Goal: Task Accomplishment & Management: Manage account settings

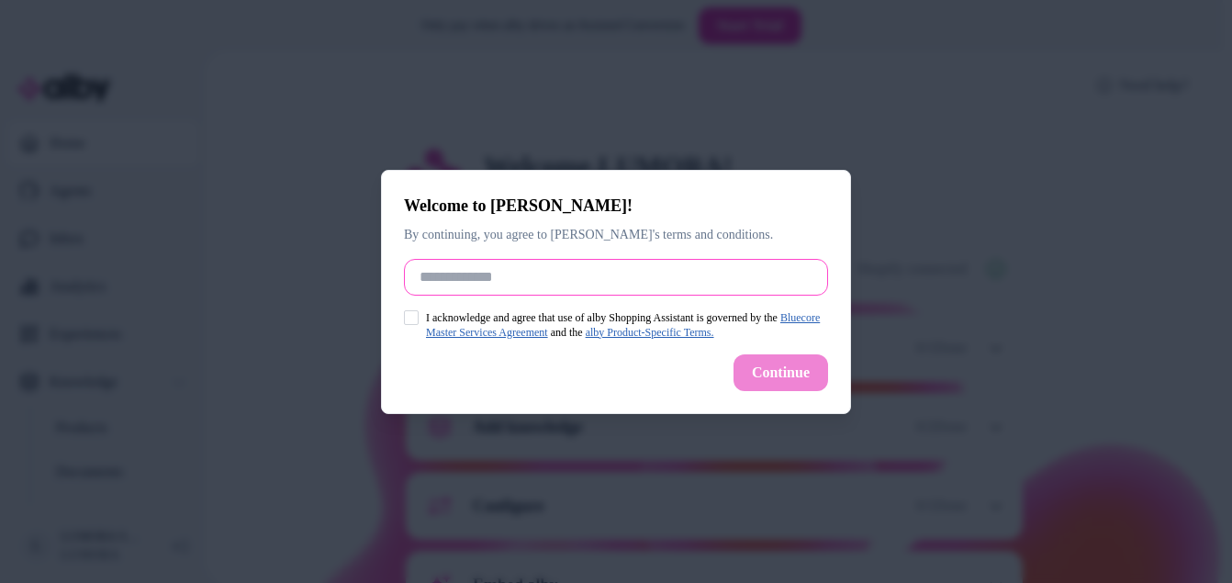
click at [486, 278] on input "Full Name" at bounding box center [616, 277] width 424 height 37
type input "*"
type input "****"
click at [408, 307] on div "Welcome to alby! By continuing, you agree to alby's terms and conditions. Full …" at bounding box center [616, 292] width 470 height 244
click at [416, 327] on div "I acknowledge and agree that use of alby Shopping Assistant is governed by the …" at bounding box center [616, 324] width 424 height 29
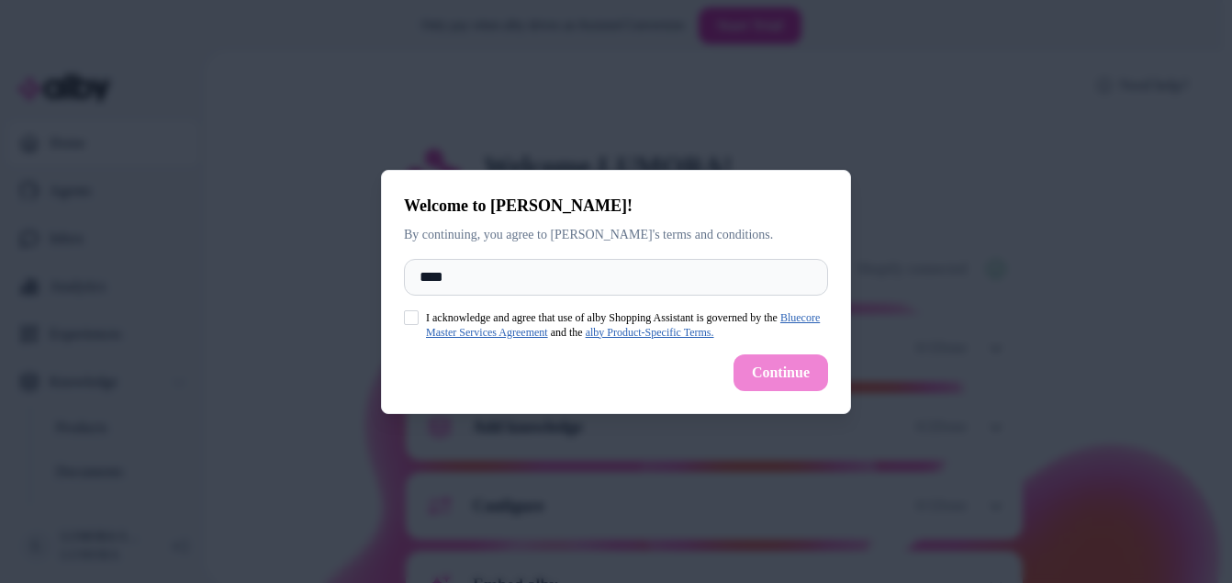
click at [415, 318] on button "I acknowledge and agree that use of alby Shopping Assistant is governed by the …" at bounding box center [411, 317] width 15 height 15
click at [761, 375] on button "Continue" at bounding box center [780, 372] width 95 height 37
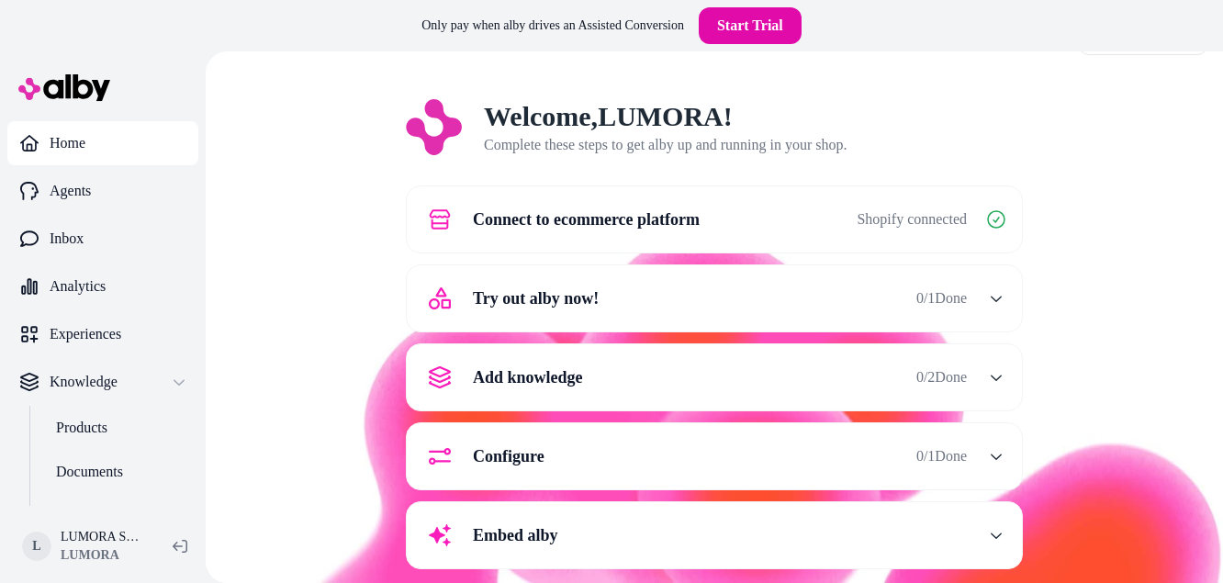
scroll to position [76, 0]
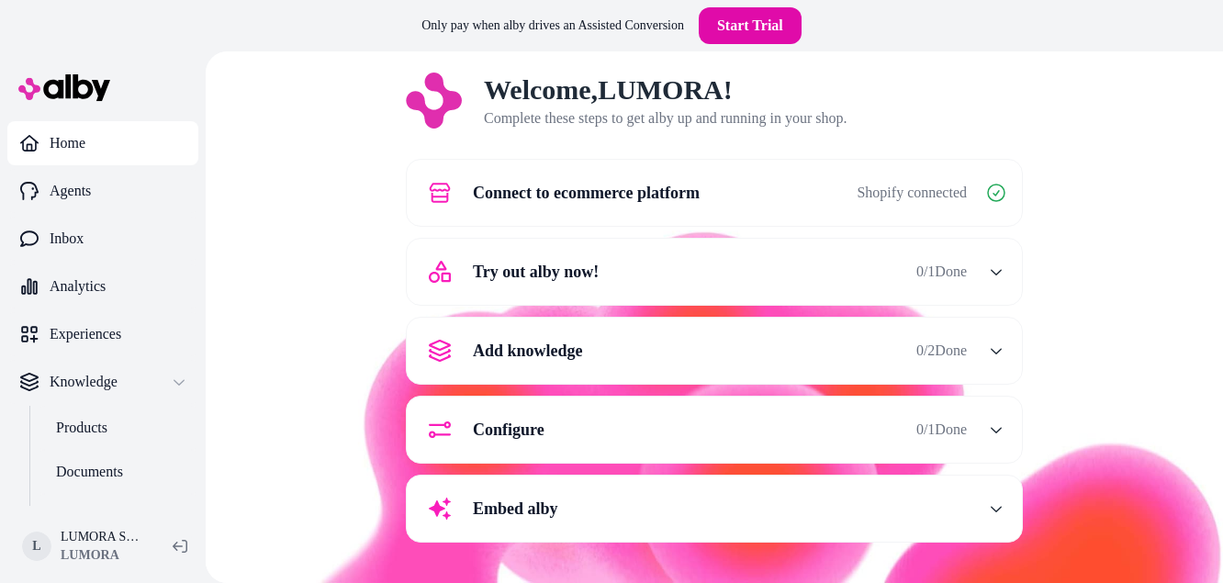
click at [967, 274] on button "Try out alby now! 0 / 1 Done" at bounding box center [714, 272] width 593 height 44
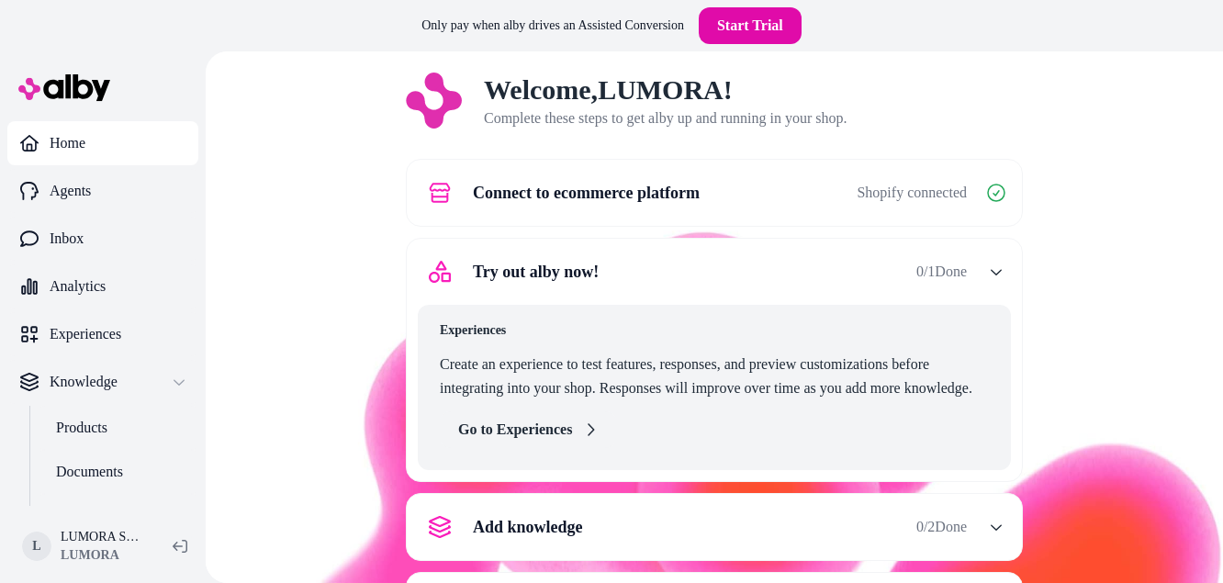
click at [583, 424] on icon at bounding box center [590, 429] width 15 height 15
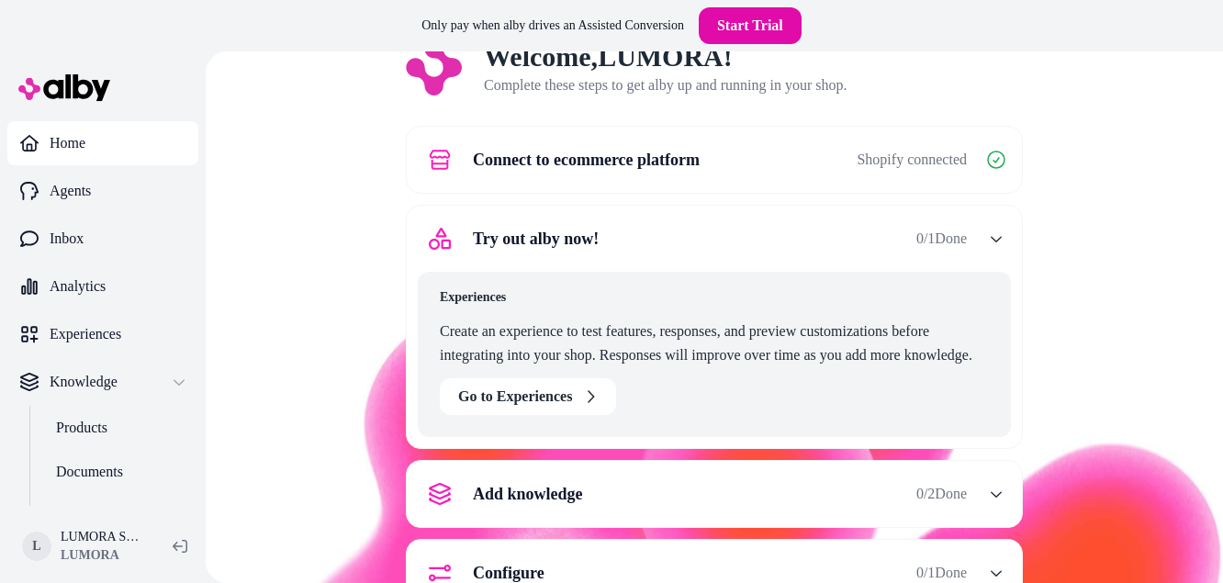
scroll to position [168, 0]
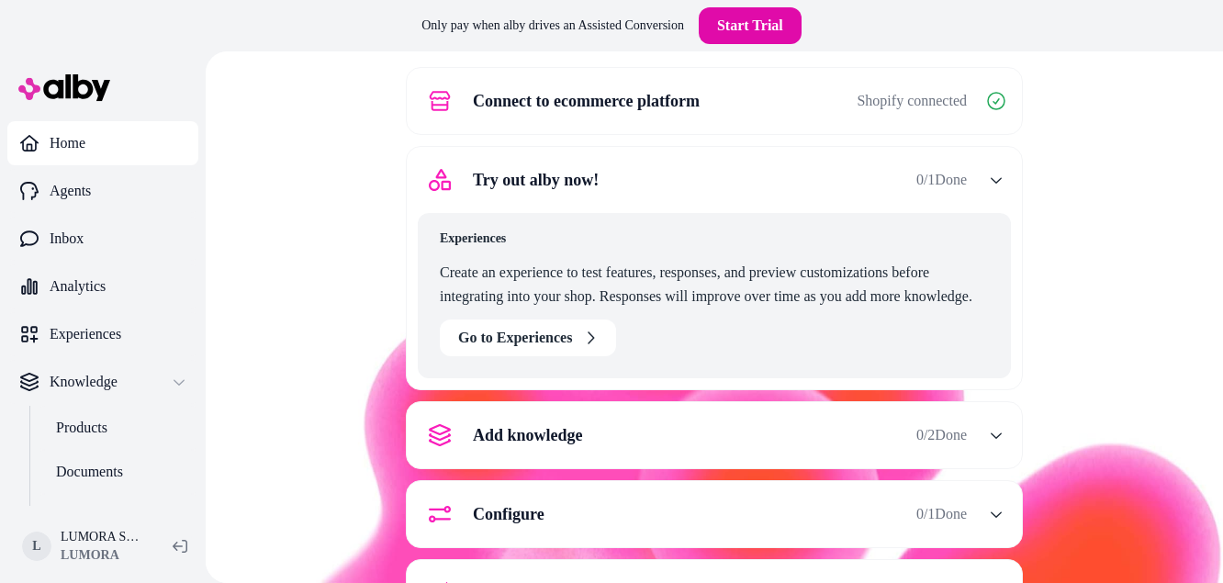
click at [949, 180] on span "0 / 1 Done" at bounding box center [941, 180] width 50 height 22
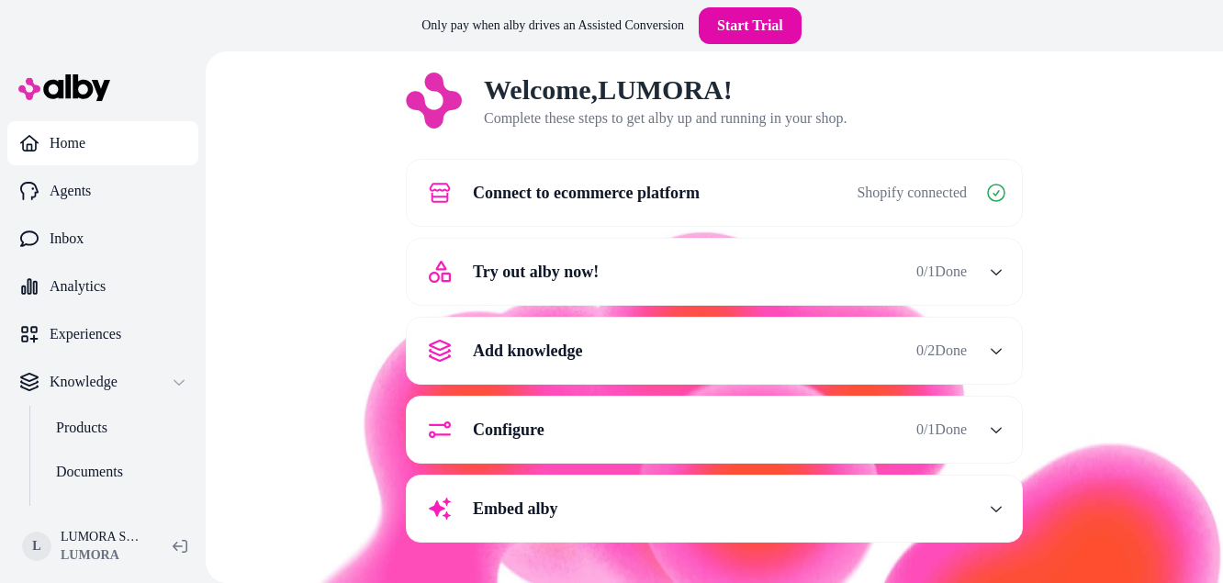
click at [955, 275] on span "0 / 1 Done" at bounding box center [941, 272] width 50 height 22
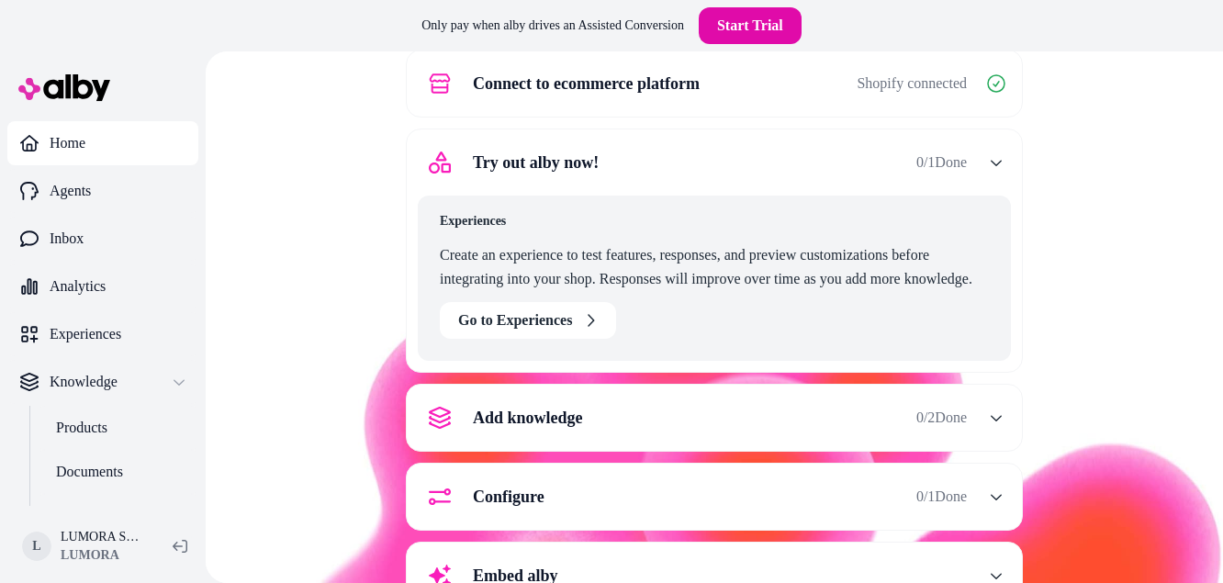
scroll to position [252, 0]
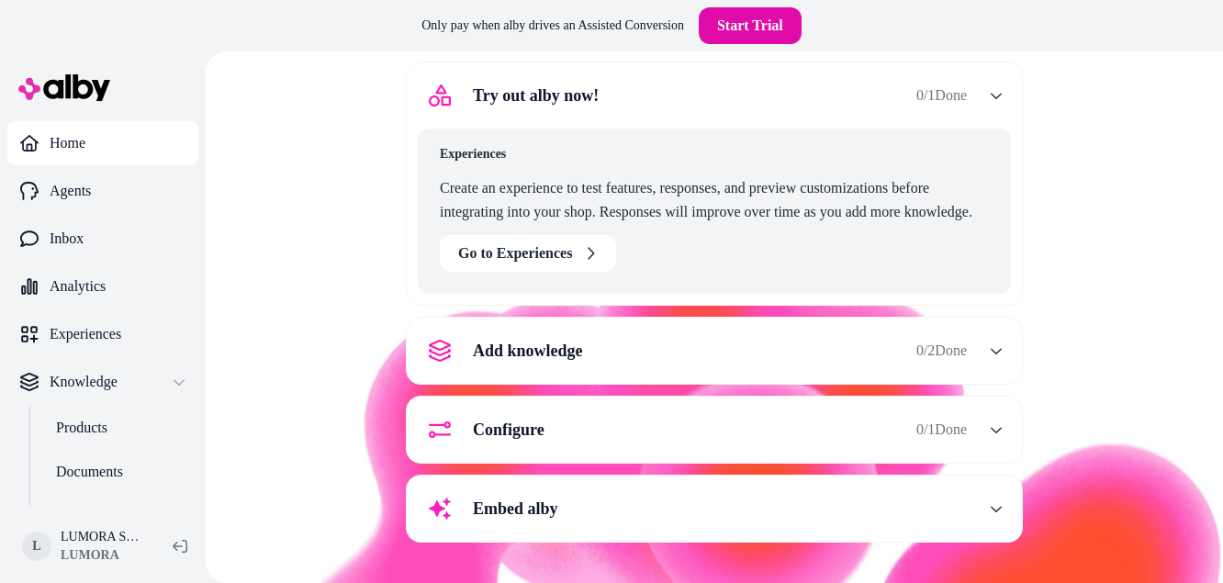
click at [751, 349] on div "Add knowledge 0 / 2 Done" at bounding box center [692, 351] width 549 height 44
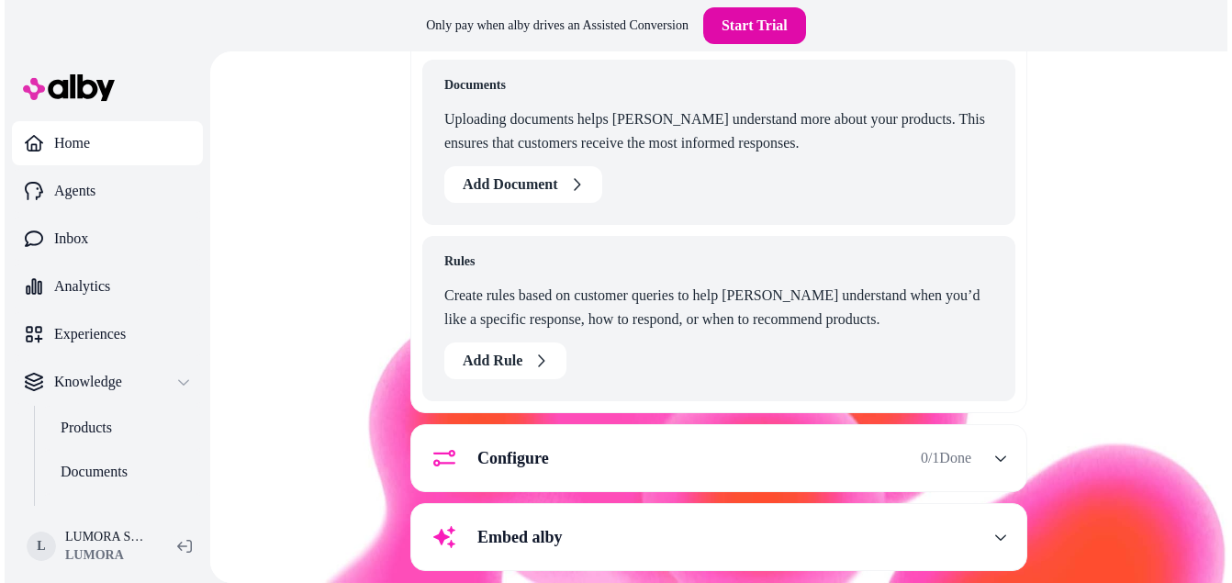
scroll to position [429, 0]
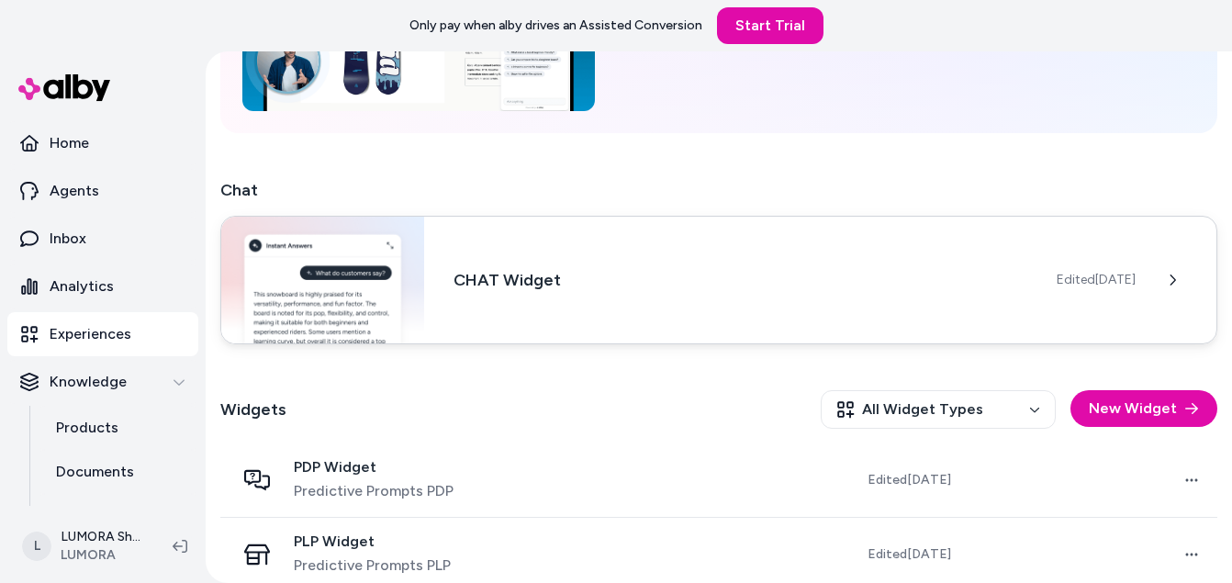
scroll to position [250, 0]
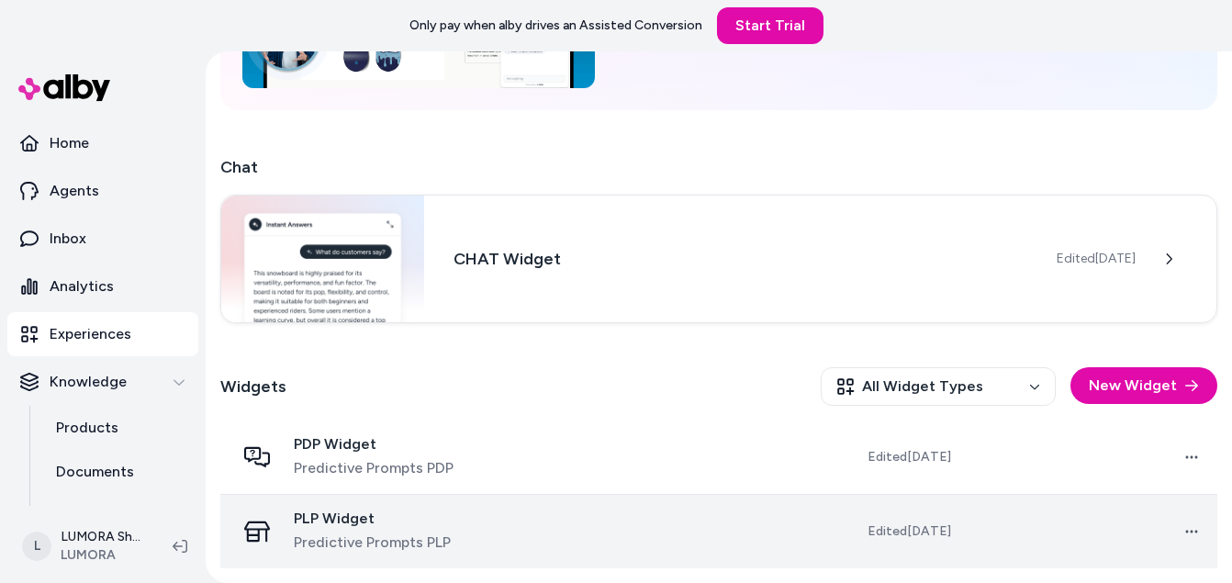
click at [703, 494] on td at bounding box center [634, 531] width 252 height 74
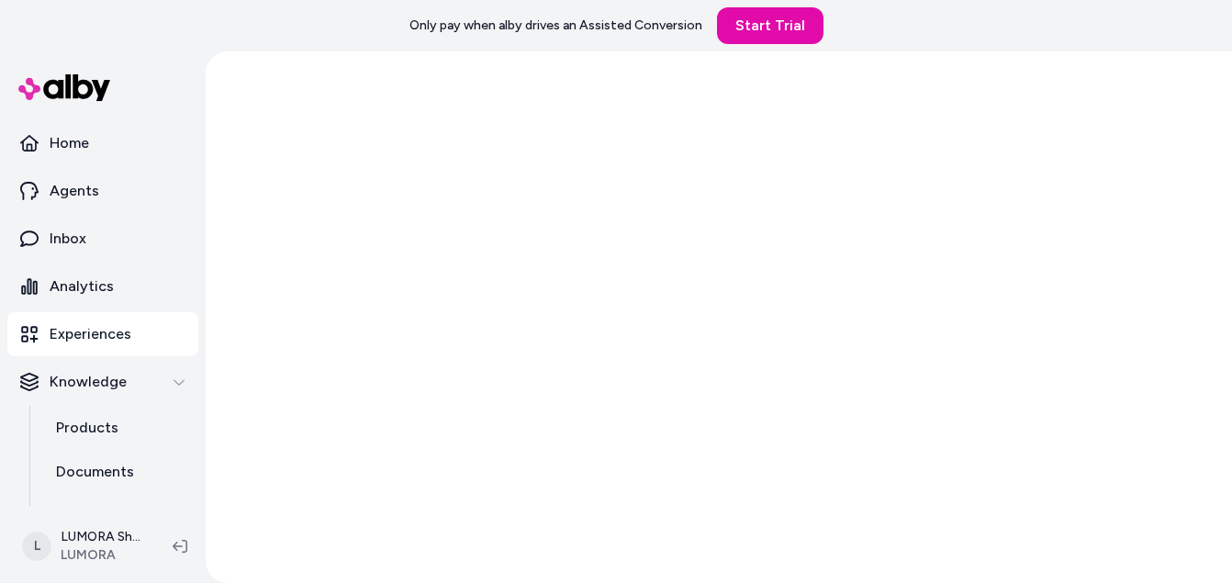
click at [654, 457] on div at bounding box center [719, 316] width 1026 height 531
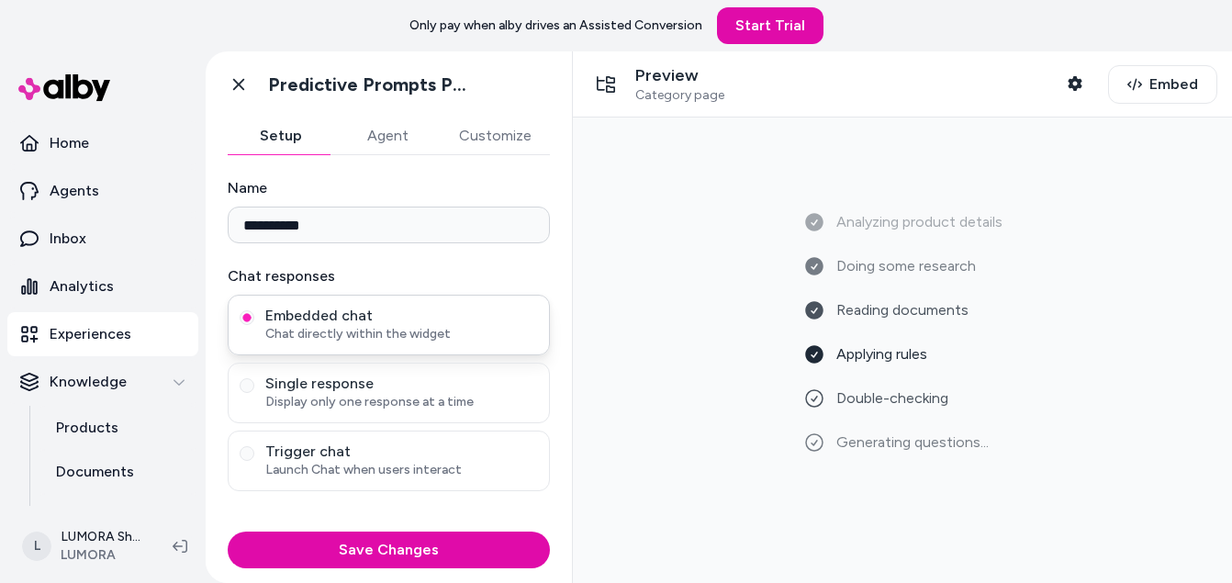
click at [406, 319] on span "Embedded chat" at bounding box center [401, 316] width 273 height 18
click at [254, 319] on button "Embedded chat Chat directly within the widget" at bounding box center [247, 317] width 15 height 15
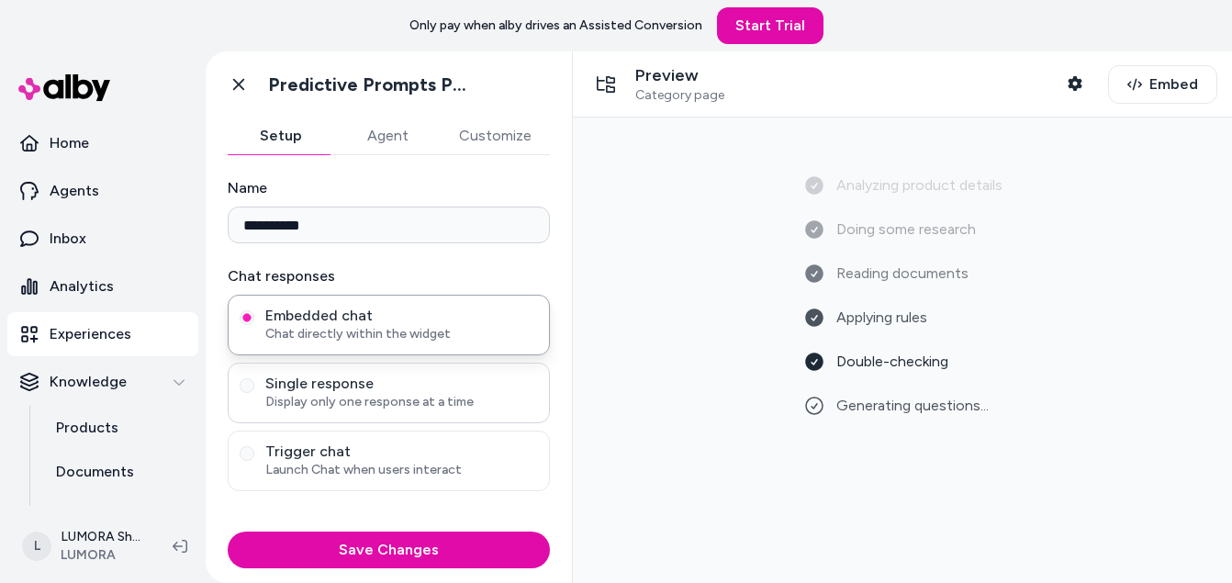
click at [359, 387] on span "Single response" at bounding box center [401, 384] width 273 height 18
click at [254, 387] on button "Single response Display only one response at a time" at bounding box center [247, 385] width 15 height 15
click at [384, 341] on span "Chat directly within the widget" at bounding box center [401, 334] width 273 height 18
click at [254, 325] on button "Embedded chat Chat directly within the widget" at bounding box center [247, 317] width 15 height 15
click at [304, 390] on span "Single response" at bounding box center [401, 384] width 273 height 18
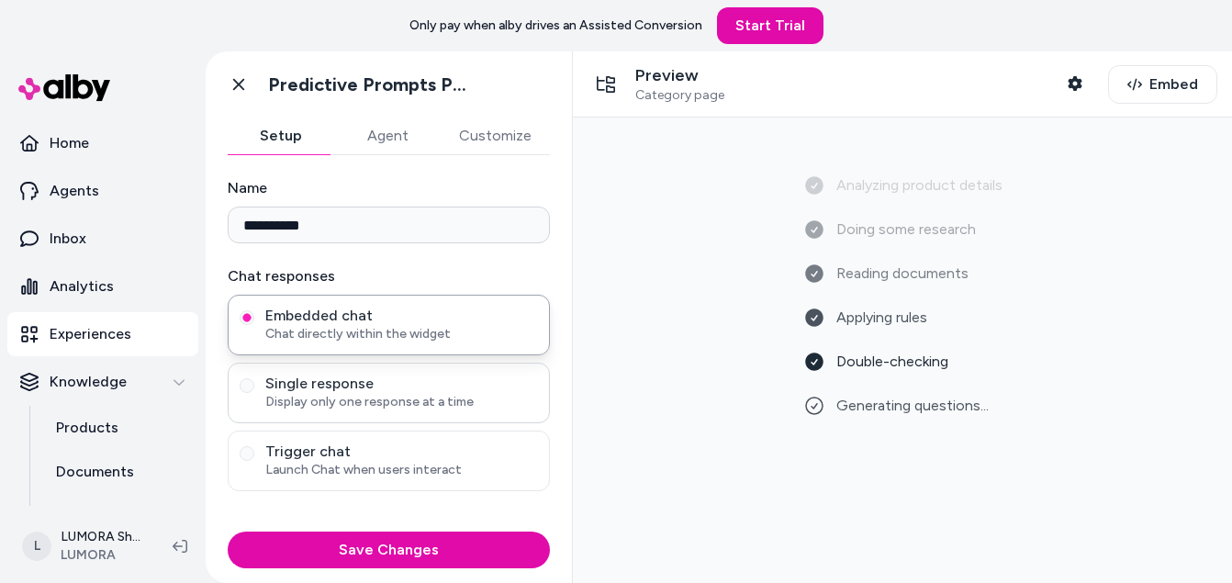
drag, startPoint x: 304, startPoint y: 390, endPoint x: 412, endPoint y: 408, distance: 109.7
click at [412, 408] on span "Display only one response at a time" at bounding box center [401, 402] width 273 height 18
click at [254, 393] on button "Single response Display only one response at a time" at bounding box center [247, 385] width 15 height 15
click at [493, 397] on span "Display only one response at a time" at bounding box center [401, 402] width 273 height 18
click at [254, 393] on button "Single response Display only one response at a time" at bounding box center [247, 385] width 15 height 15
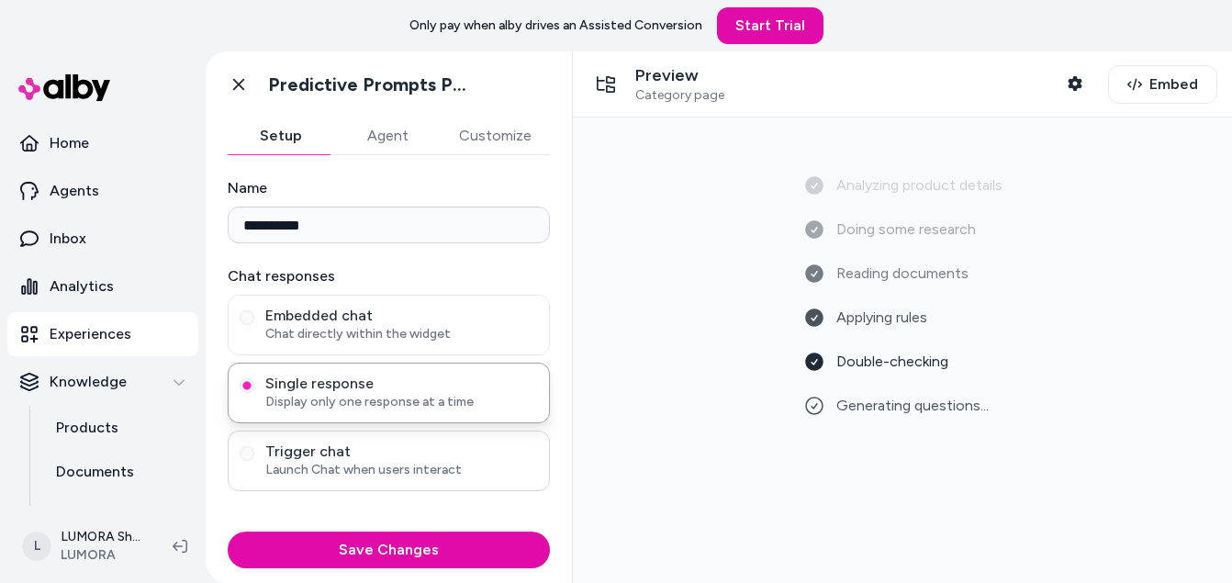
click at [396, 456] on span "Trigger chat" at bounding box center [401, 451] width 273 height 18
click at [254, 456] on button "Trigger chat Launch Chat when users interact" at bounding box center [247, 453] width 15 height 15
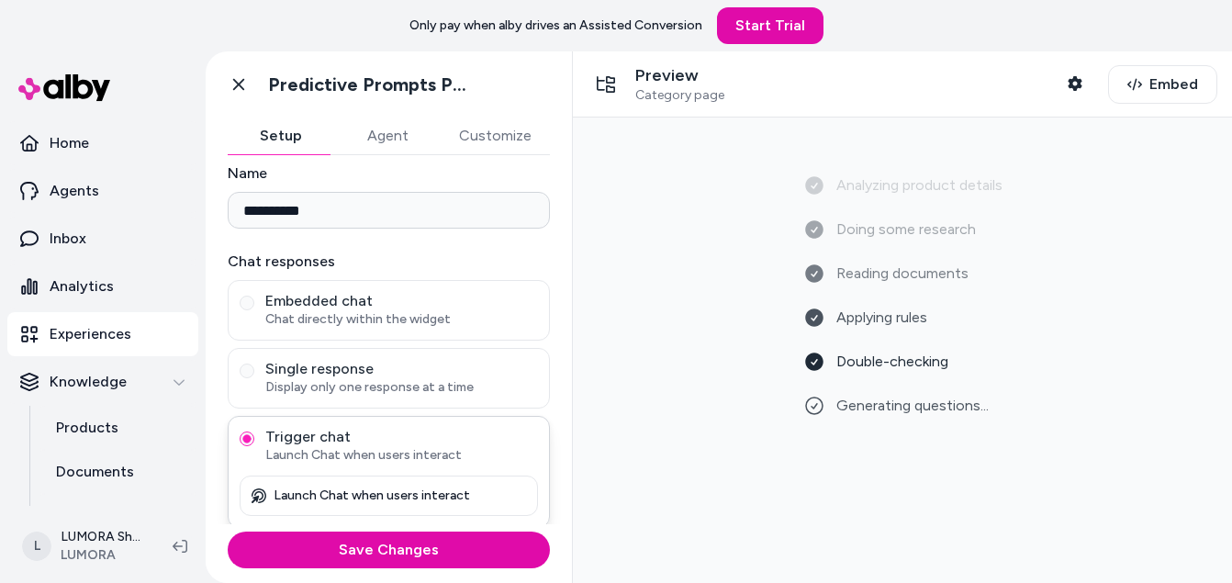
scroll to position [18, 0]
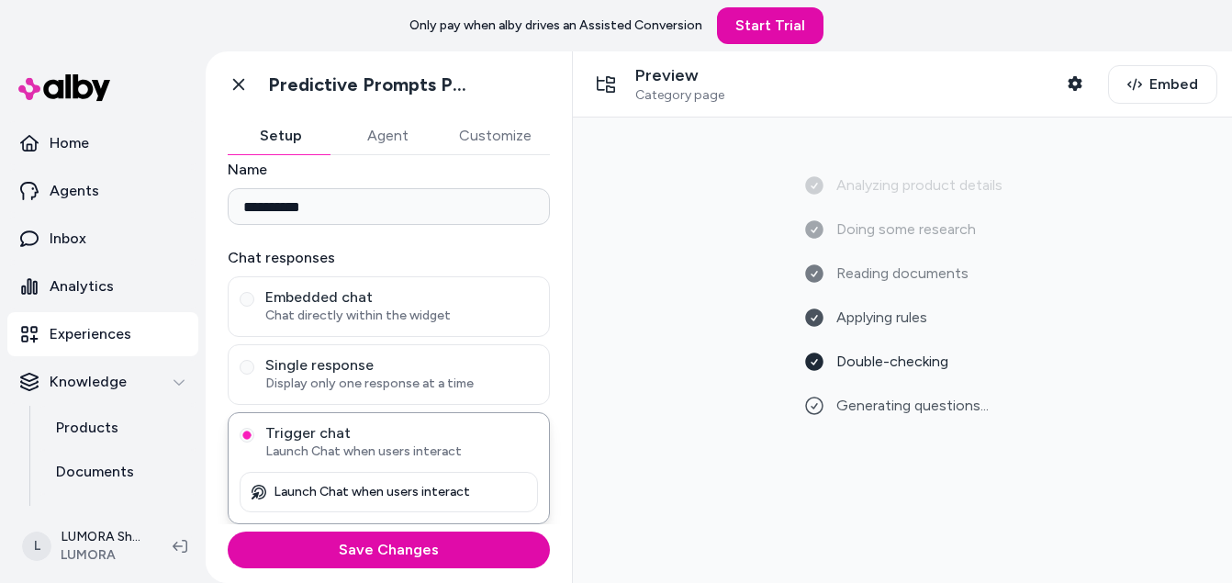
click at [371, 144] on button "Agent" at bounding box center [387, 135] width 106 height 37
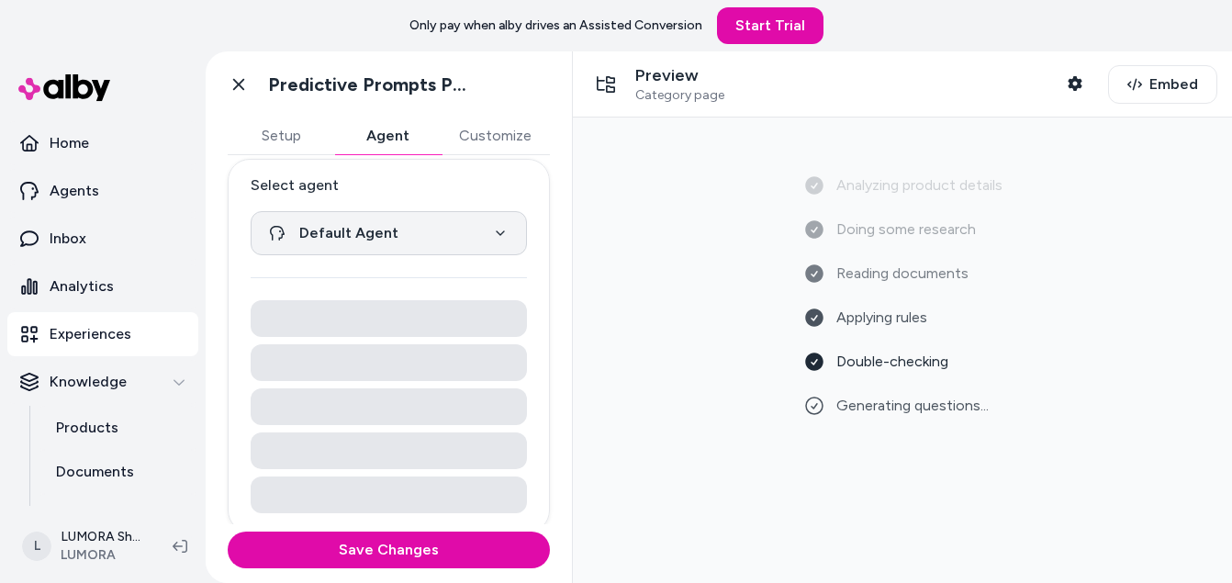
click at [419, 240] on html "**********" at bounding box center [616, 291] width 1232 height 583
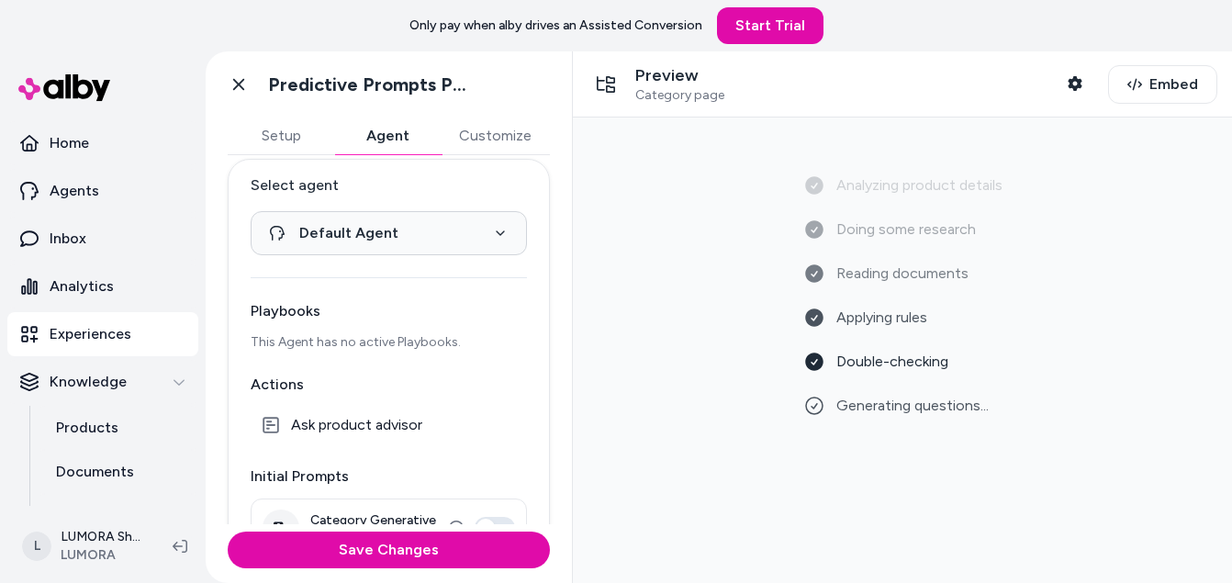
click at [468, 463] on html "**********" at bounding box center [616, 291] width 1232 height 583
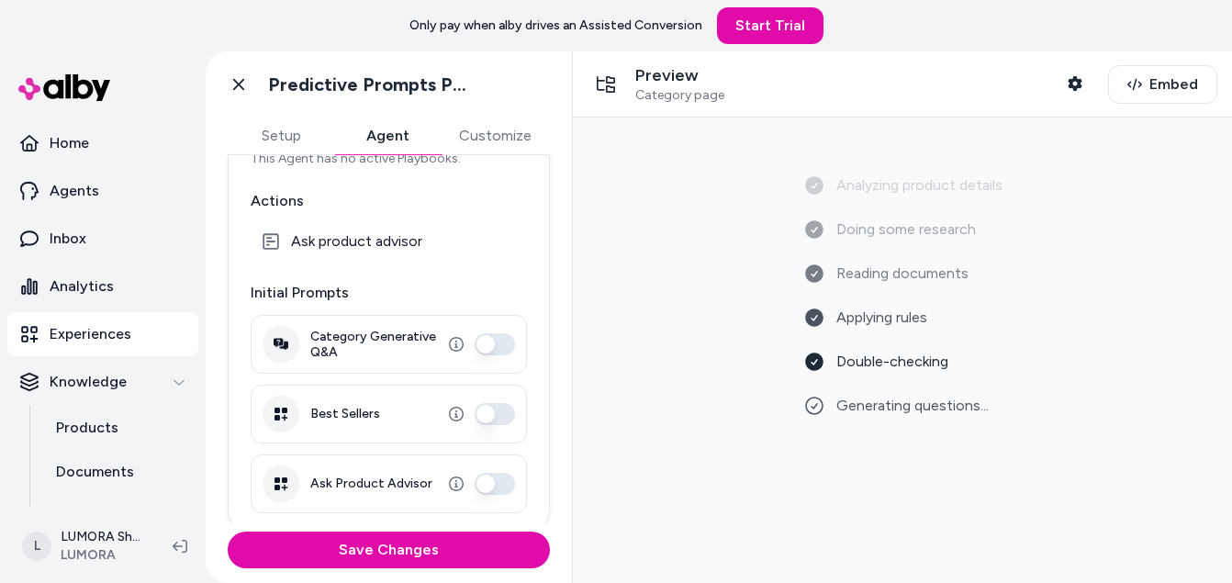
scroll to position [210, 0]
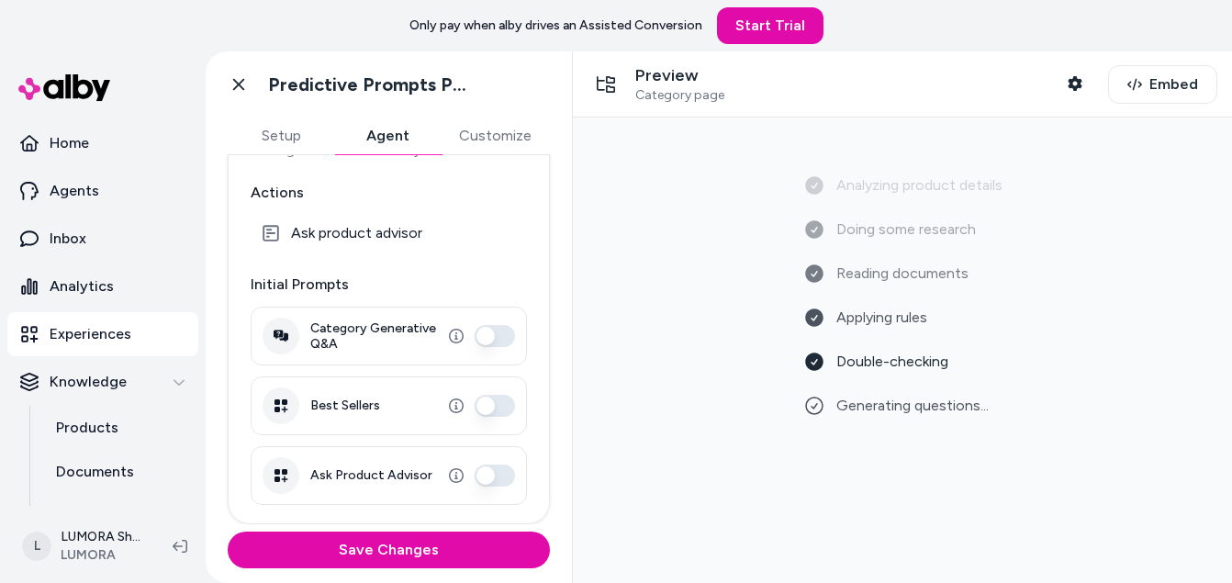
click at [478, 482] on button "Ask Product Advisor" at bounding box center [495, 475] width 40 height 22
click at [481, 409] on button "Best Sellers" at bounding box center [495, 406] width 40 height 22
click at [475, 328] on button "Category Generative Q&A" at bounding box center [495, 336] width 40 height 22
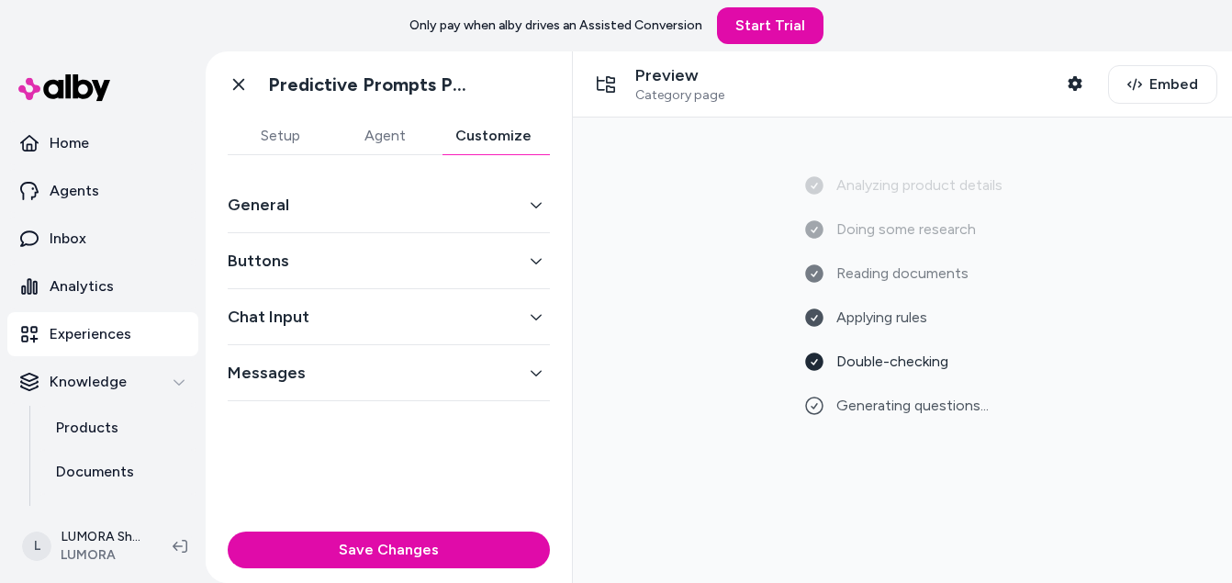
scroll to position [0, 0]
click at [488, 136] on button "Customize" at bounding box center [493, 135] width 113 height 37
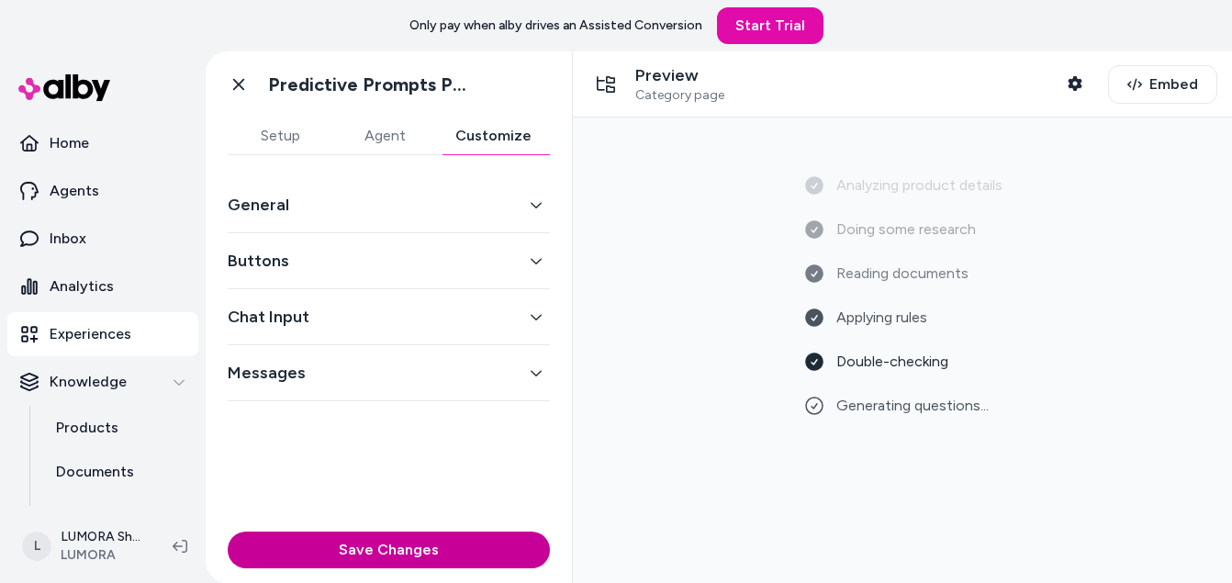
click at [379, 549] on button "Save Changes" at bounding box center [389, 549] width 322 height 37
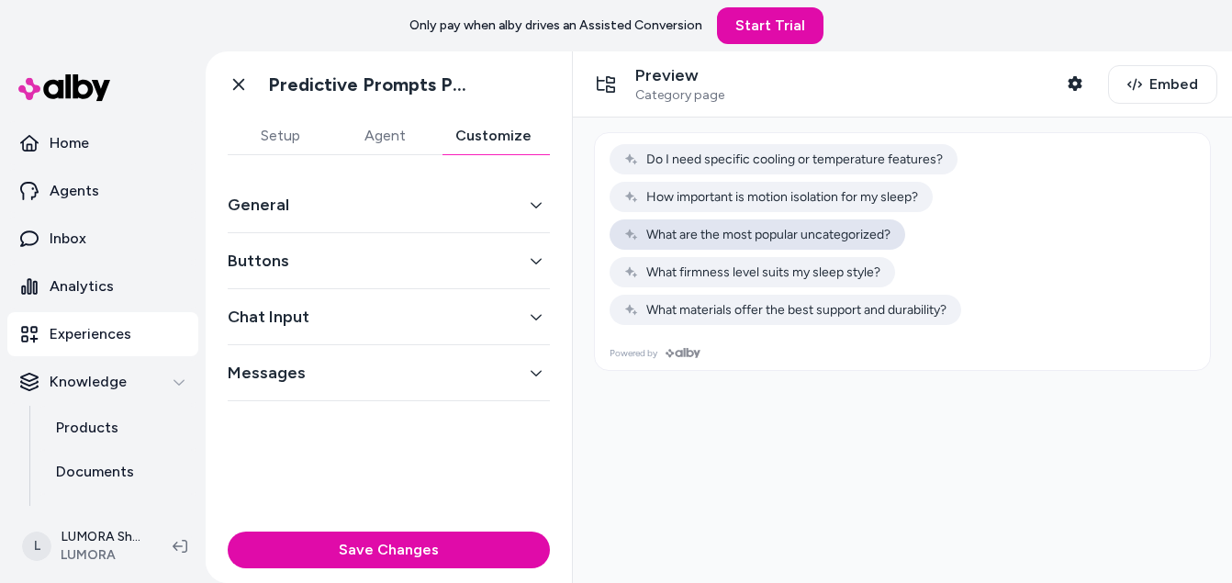
click at [631, 229] on icon at bounding box center [631, 235] width 15 height 15
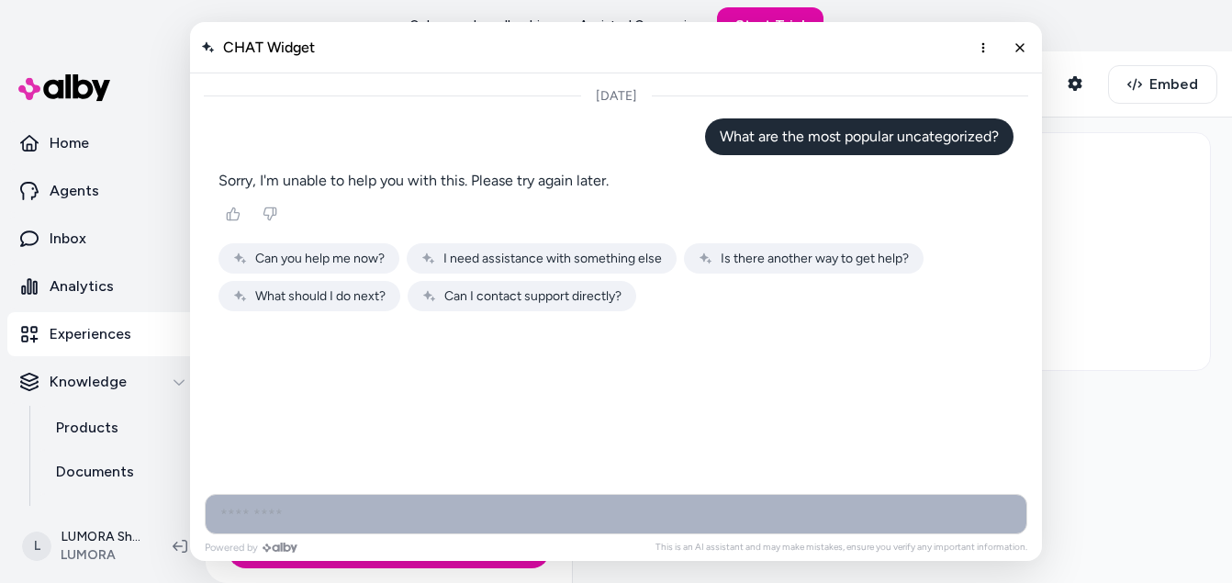
click at [474, 301] on span "Can I contact support directly?" at bounding box center [532, 296] width 177 height 16
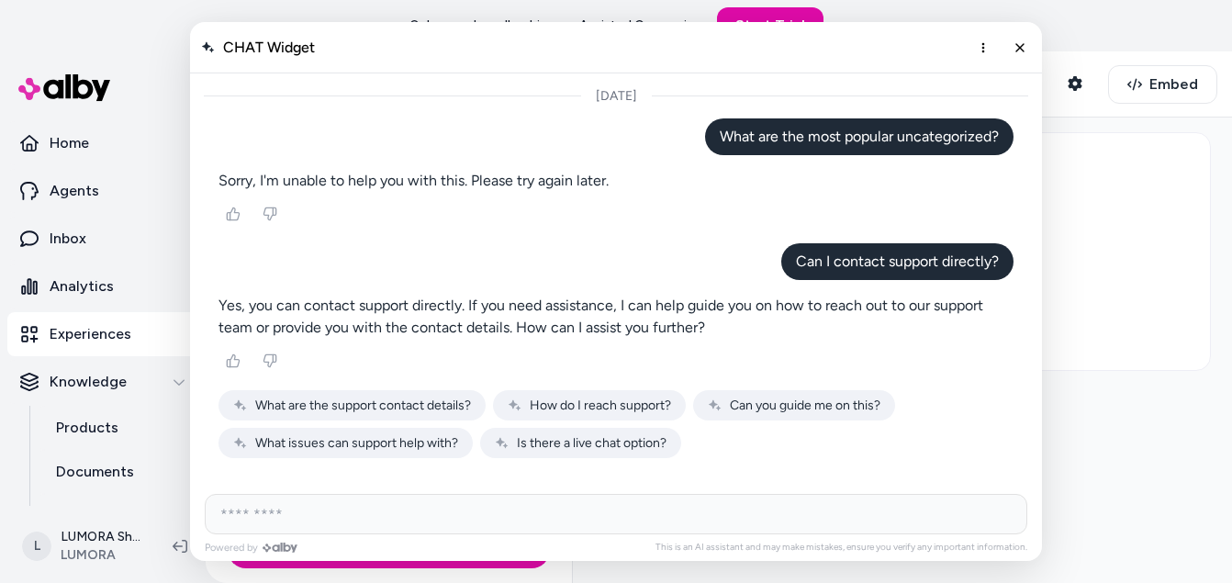
click at [435, 408] on span "What are the support contact details?" at bounding box center [363, 405] width 216 height 16
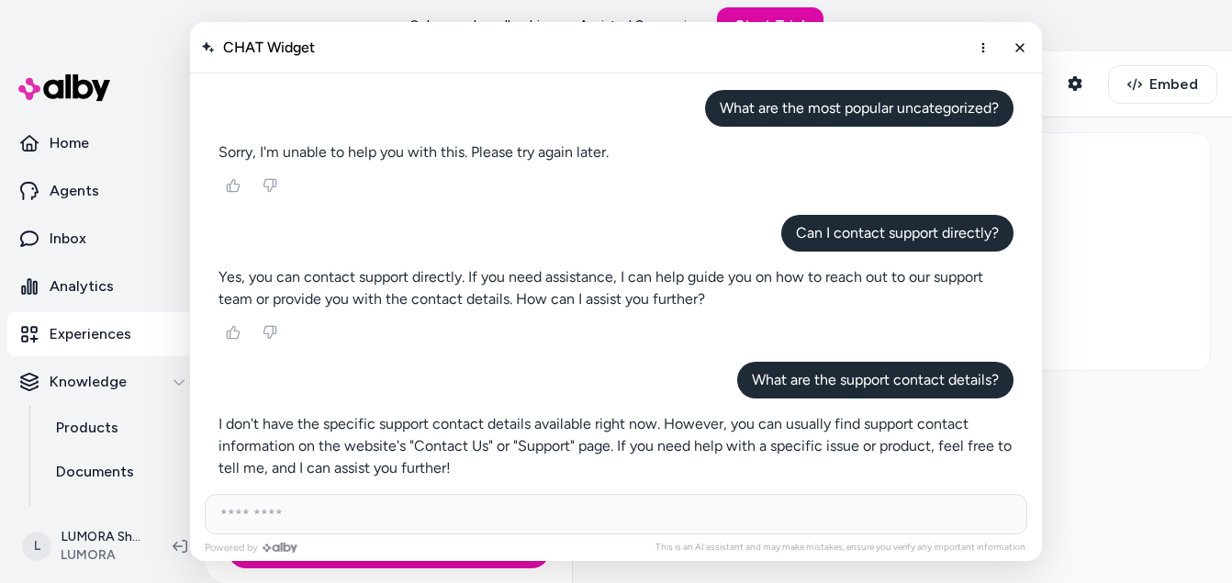
scroll to position [155, 0]
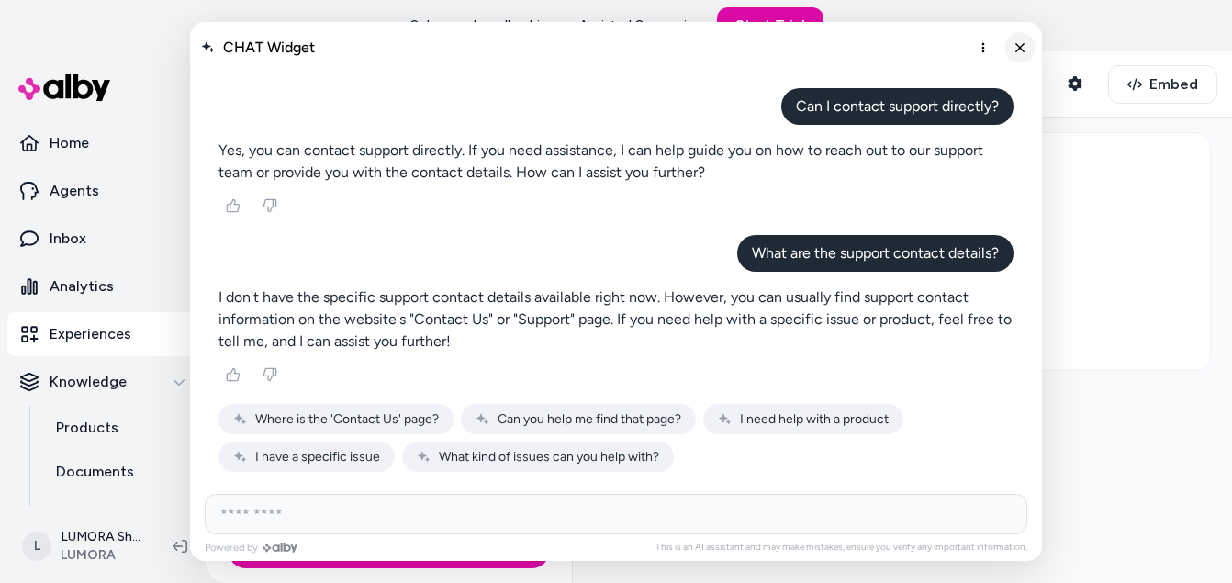
click at [1021, 56] on button "Close chat" at bounding box center [1019, 47] width 31 height 31
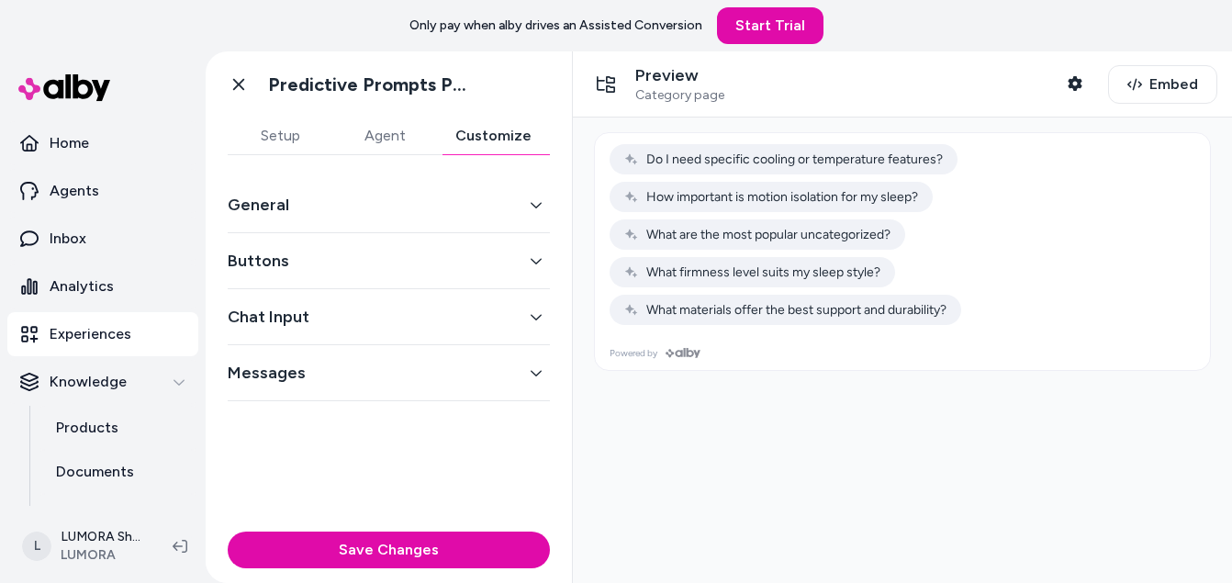
click at [444, 529] on div "Save Changes" at bounding box center [389, 553] width 366 height 59
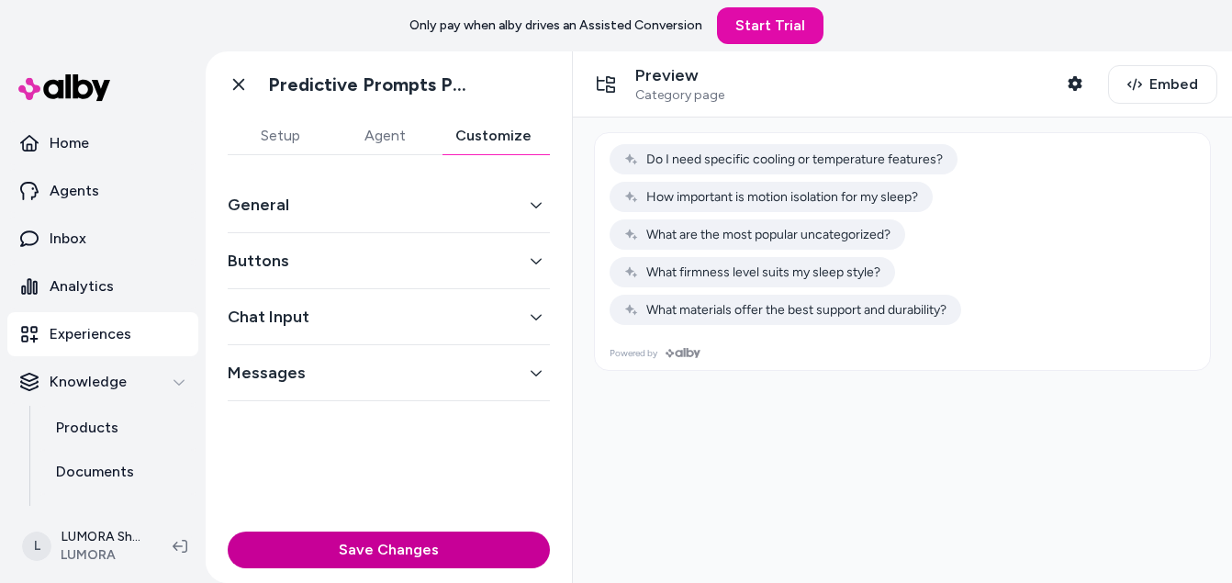
click at [445, 540] on button "Save Changes" at bounding box center [389, 549] width 322 height 37
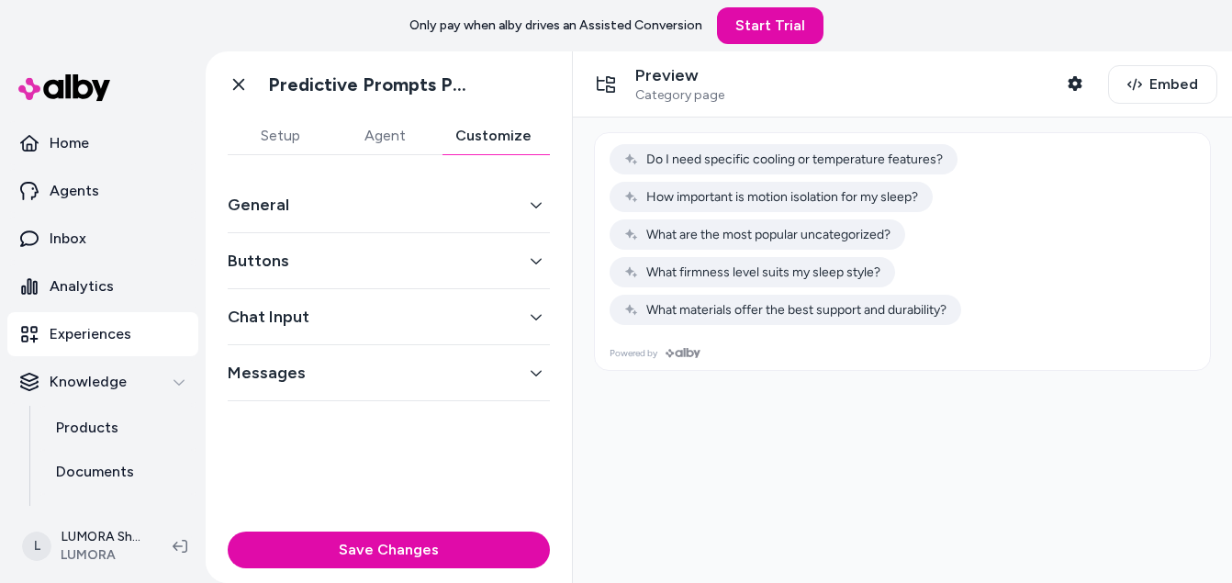
click at [516, 270] on button "Buttons" at bounding box center [389, 261] width 322 height 26
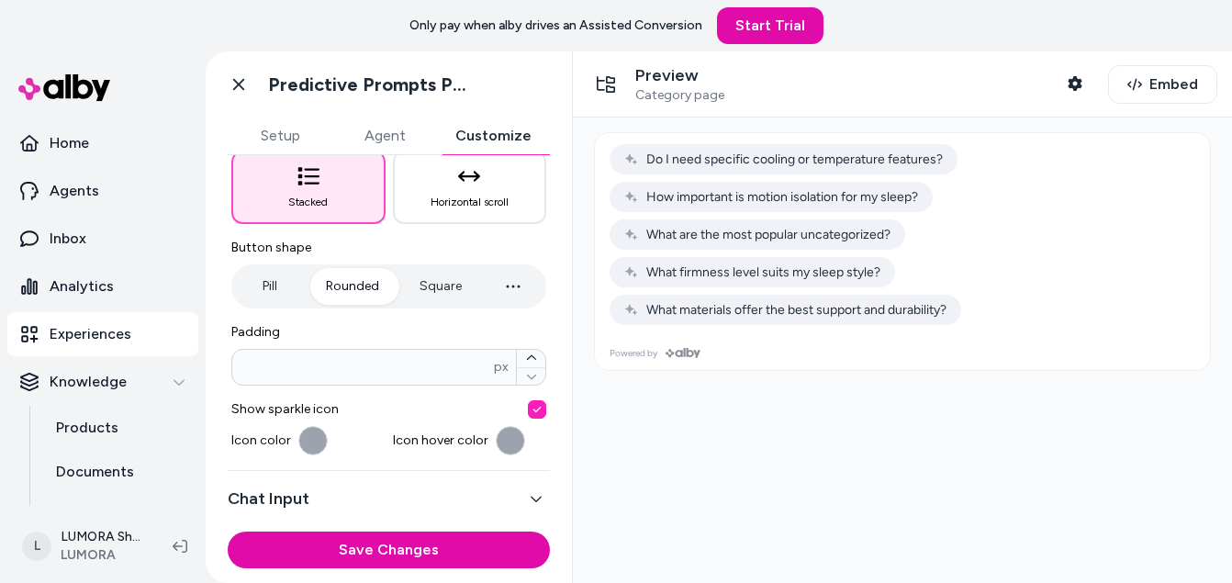
scroll to position [334, 0]
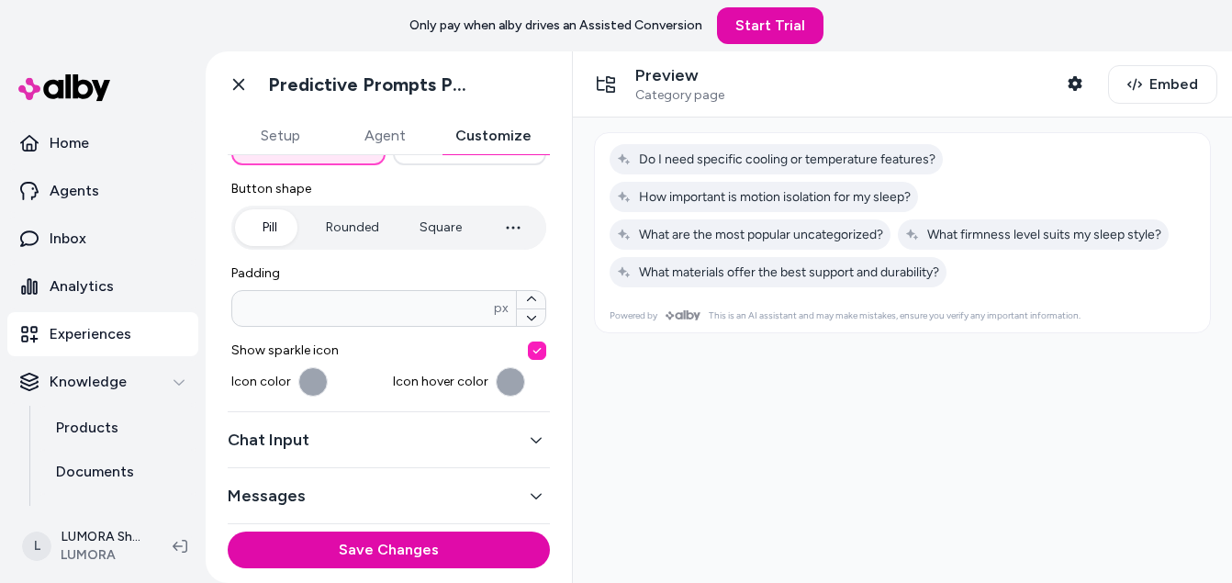
click at [295, 234] on button "Pill" at bounding box center [269, 227] width 69 height 37
click at [426, 218] on button "Square" at bounding box center [440, 227] width 79 height 37
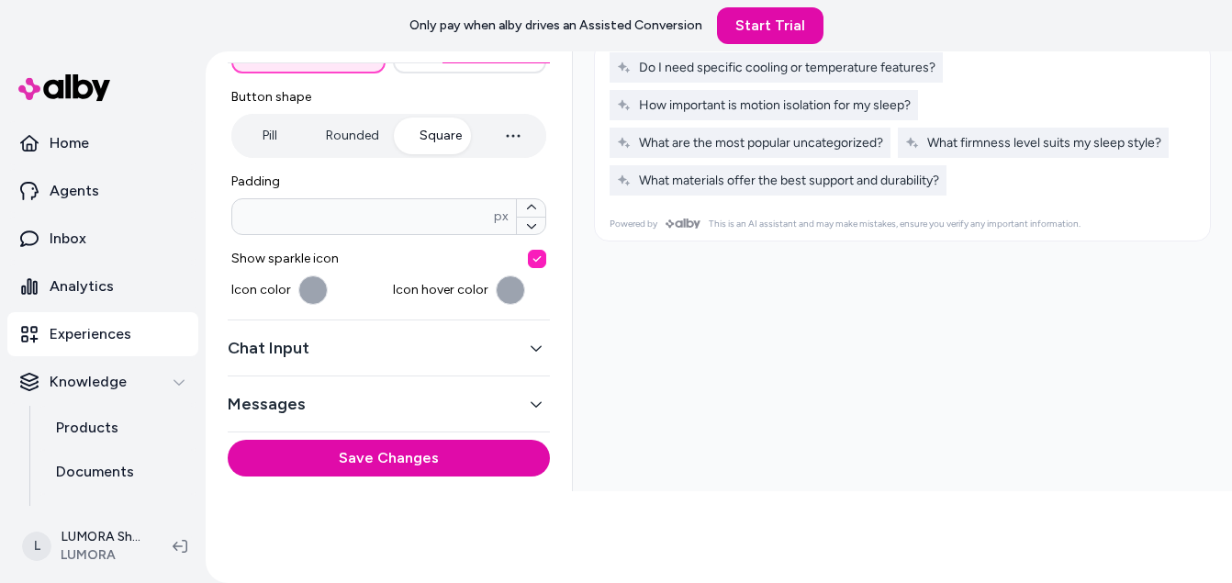
click at [509, 342] on button "Chat Input" at bounding box center [389, 348] width 322 height 26
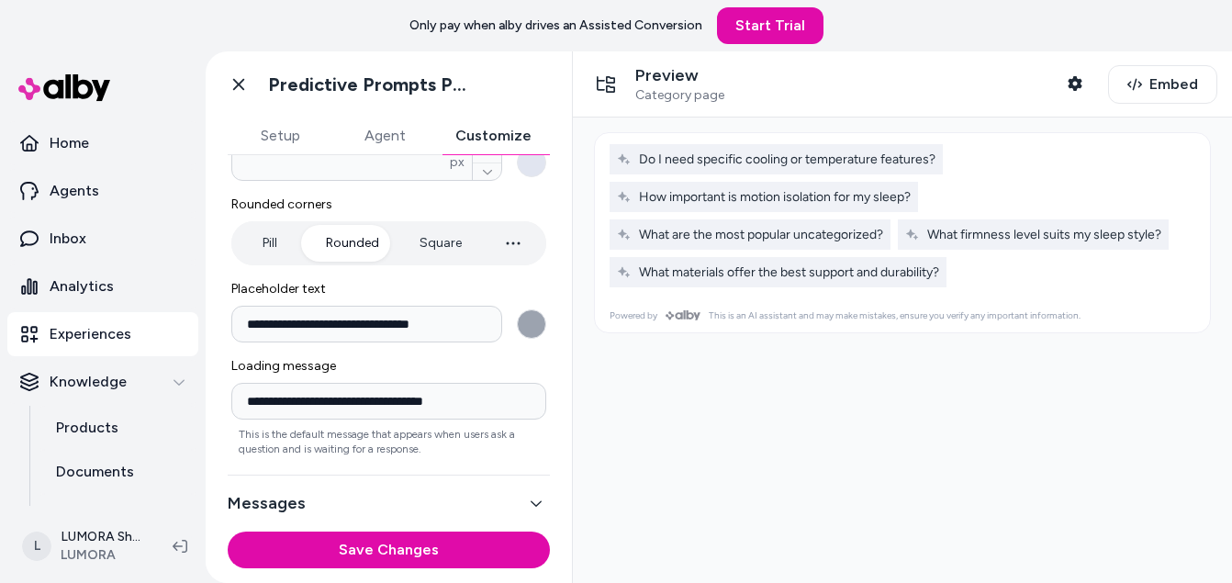
scroll to position [366, 0]
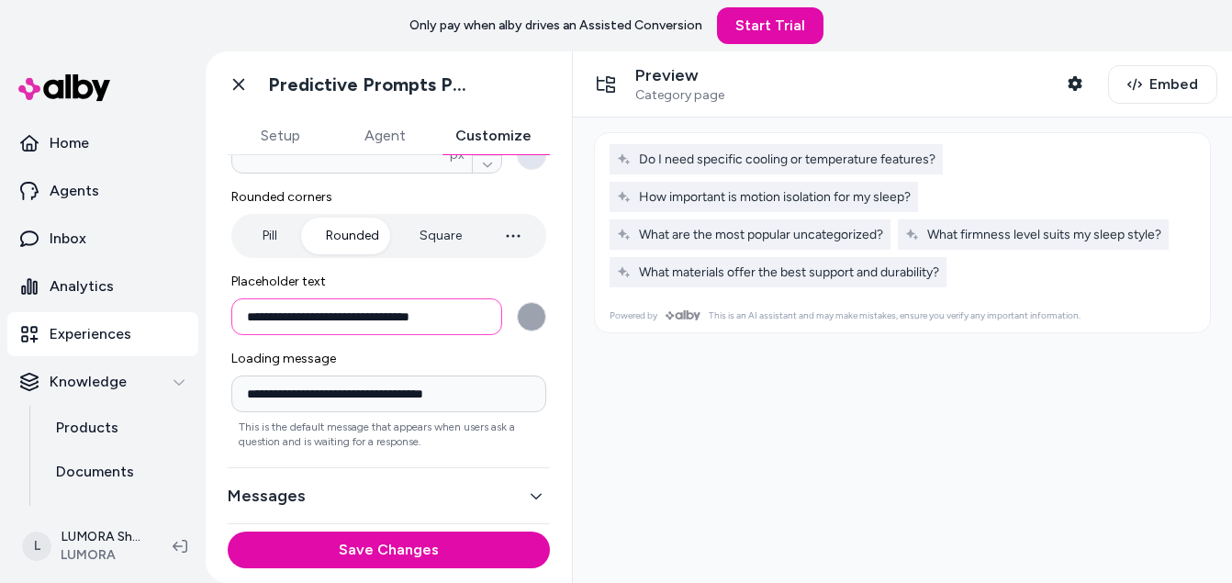
click at [459, 319] on input "**********" at bounding box center [366, 316] width 271 height 37
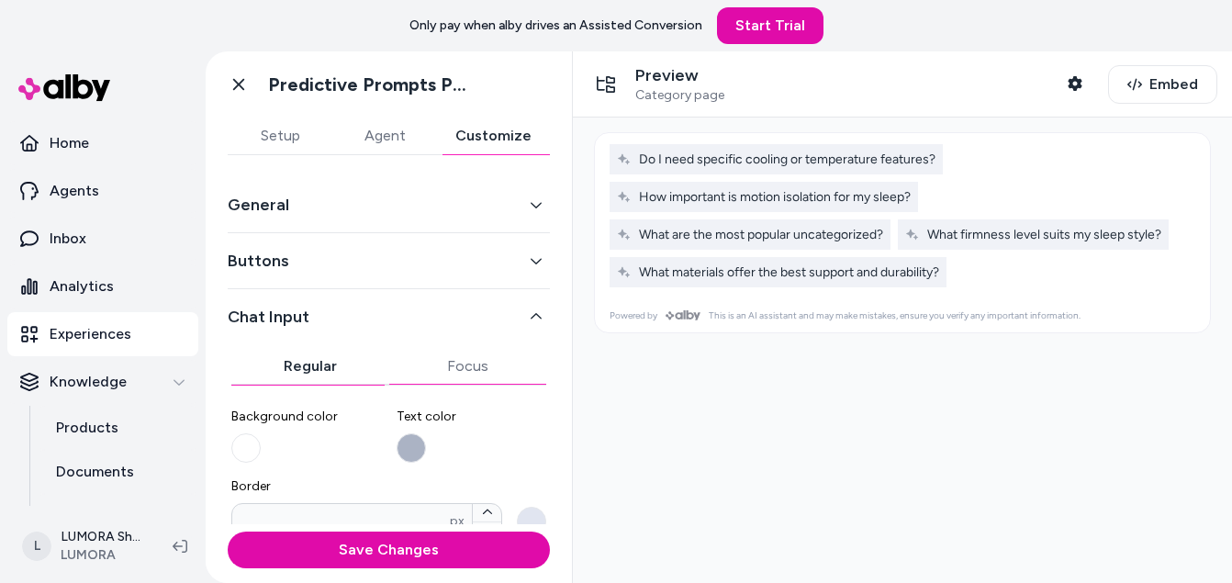
scroll to position [92, 0]
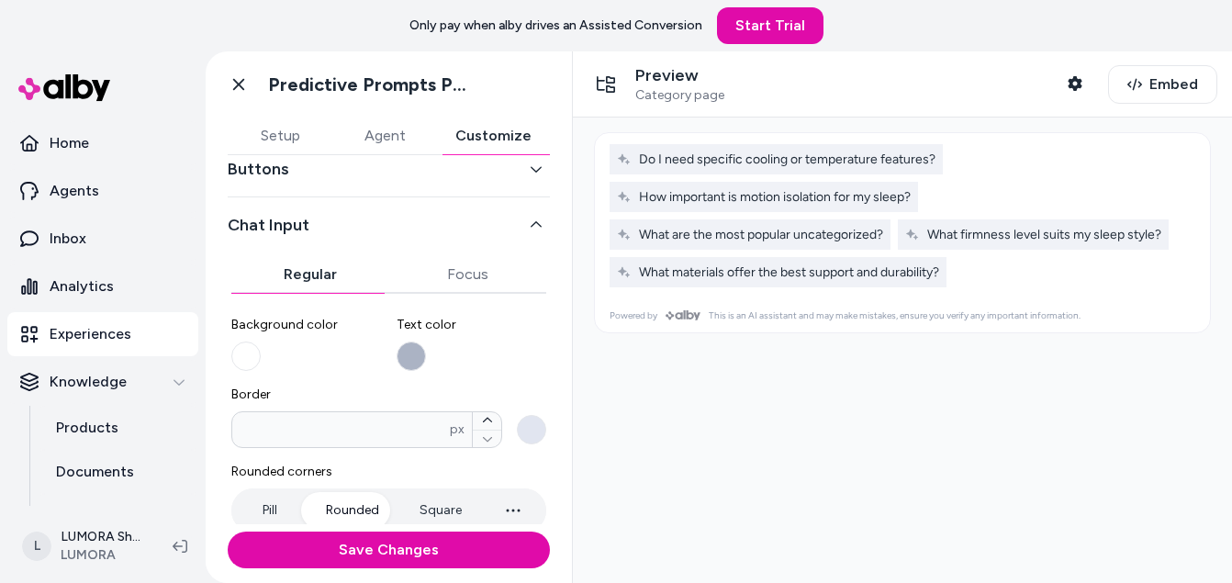
click at [518, 209] on div "**********" at bounding box center [389, 469] width 322 height 545
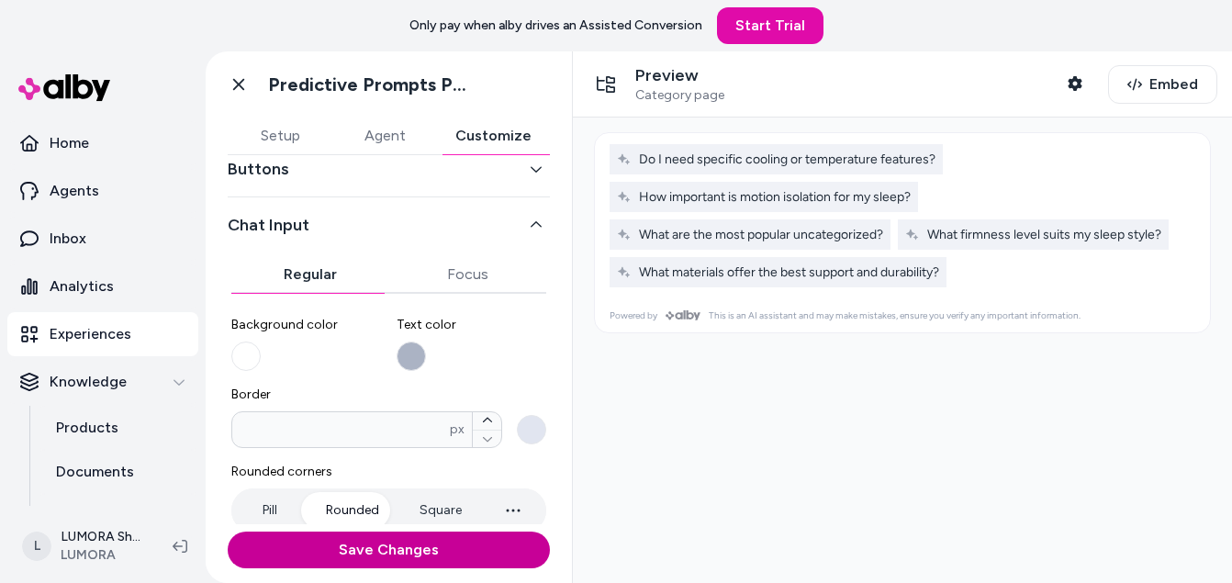
click at [402, 554] on button "Save Changes" at bounding box center [389, 549] width 322 height 37
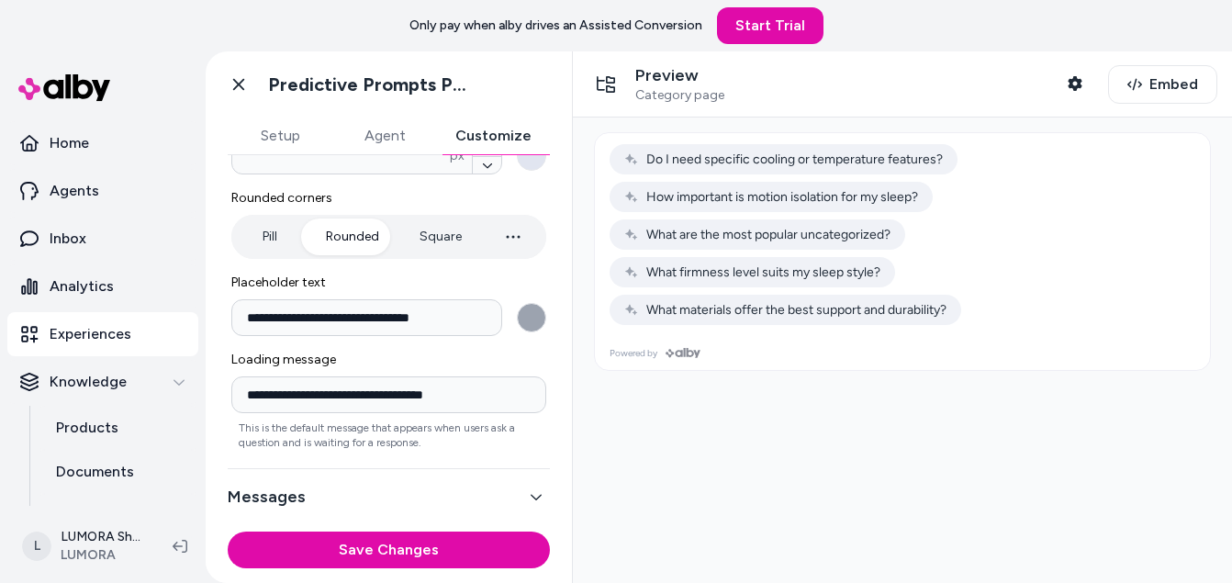
scroll to position [366, 0]
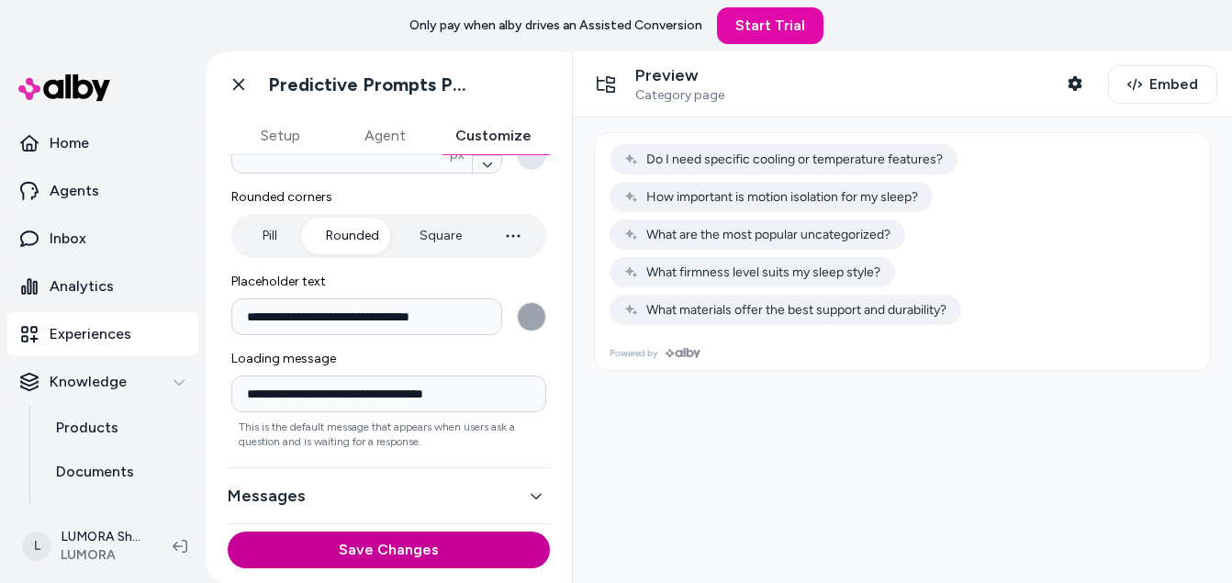
click at [386, 542] on button "Save Changes" at bounding box center [389, 549] width 322 height 37
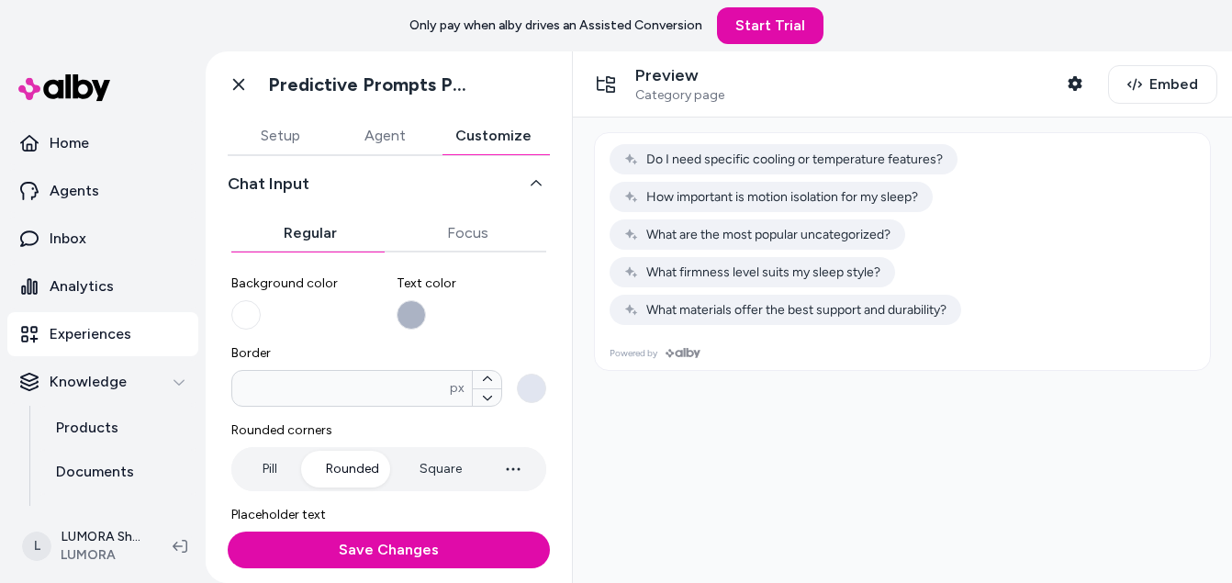
scroll to position [0, 0]
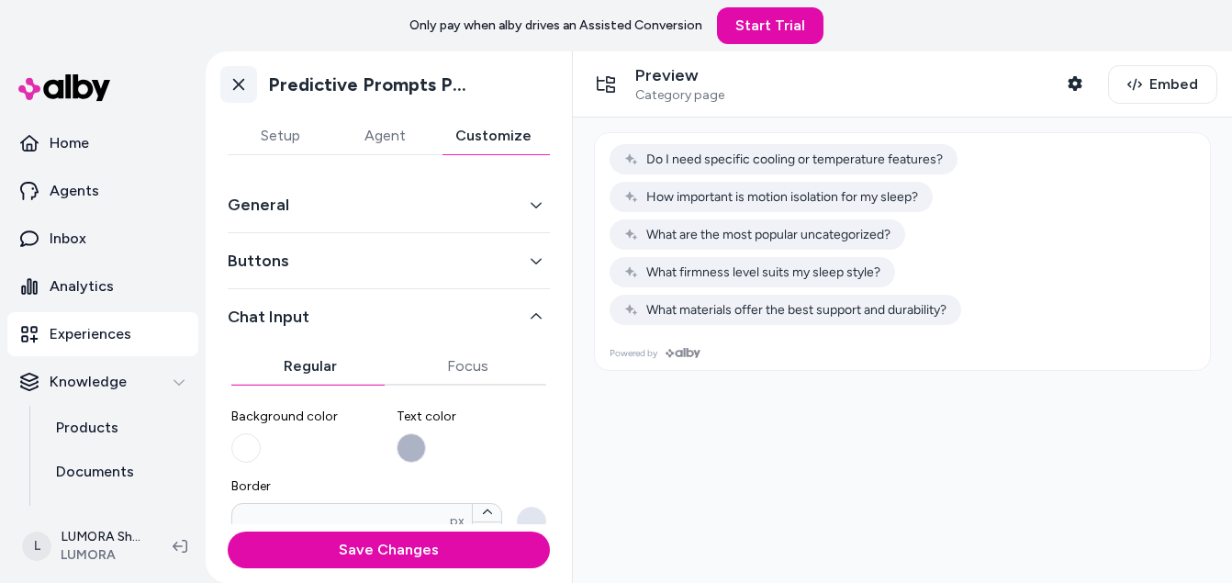
click at [242, 90] on icon at bounding box center [238, 84] width 18 height 18
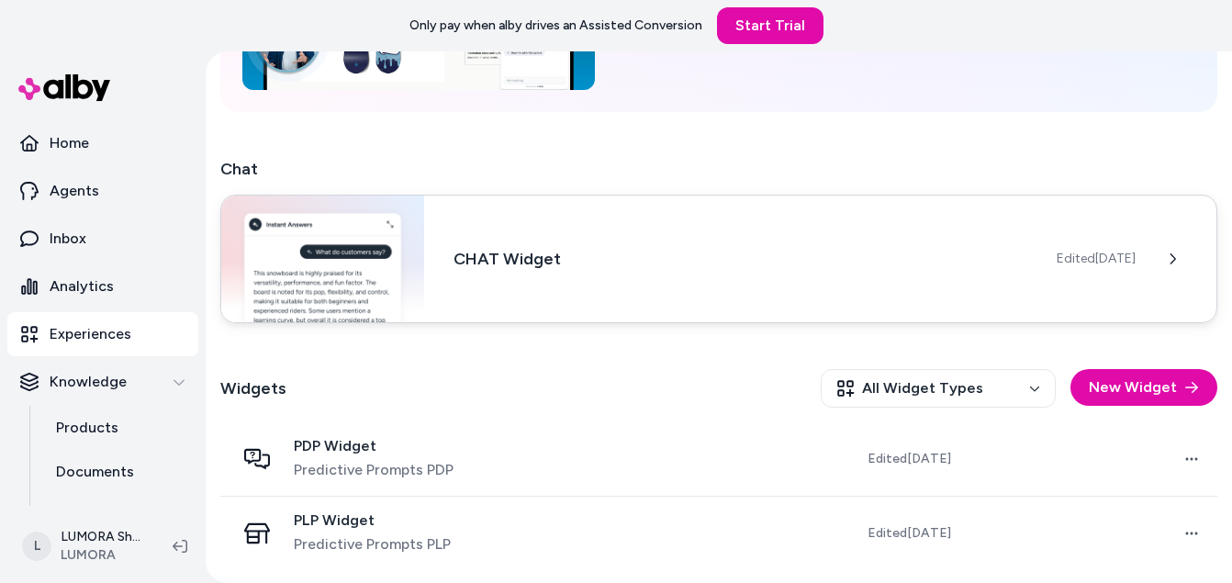
scroll to position [250, 0]
